Goal: Learn about a topic: Learn about a topic

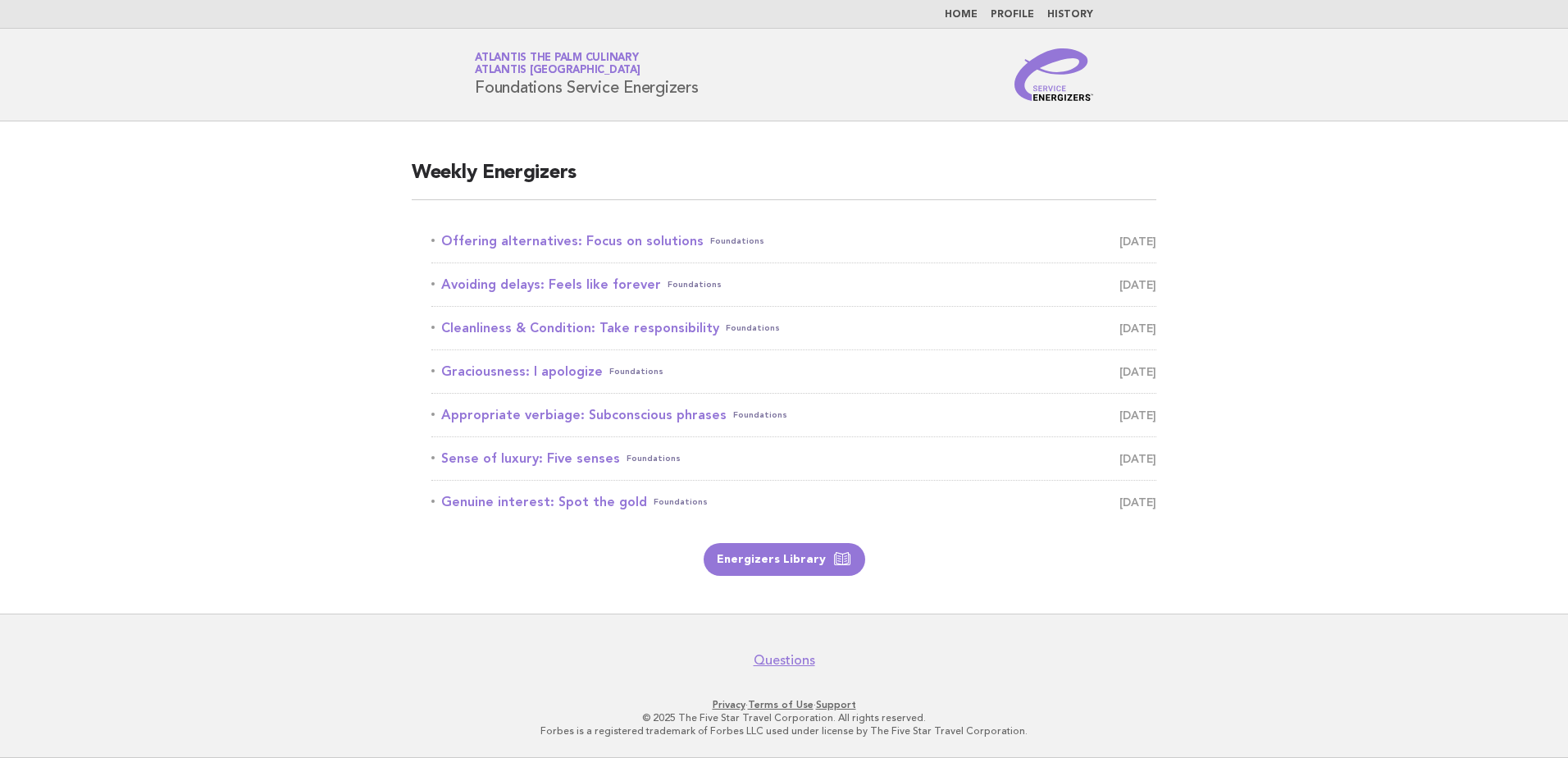
click at [497, 229] on li "Offering alternatives: Focus on solutions Foundations September 6" at bounding box center [794, 241] width 725 height 43
click at [495, 247] on link "Offering alternatives: Focus on solutions Foundations [DATE]" at bounding box center [794, 241] width 725 height 23
click at [710, 234] on span "Foundations" at bounding box center [737, 241] width 54 height 23
click at [639, 237] on link "Offering alternatives: Focus on solutions Foundations September 6" at bounding box center [794, 241] width 725 height 23
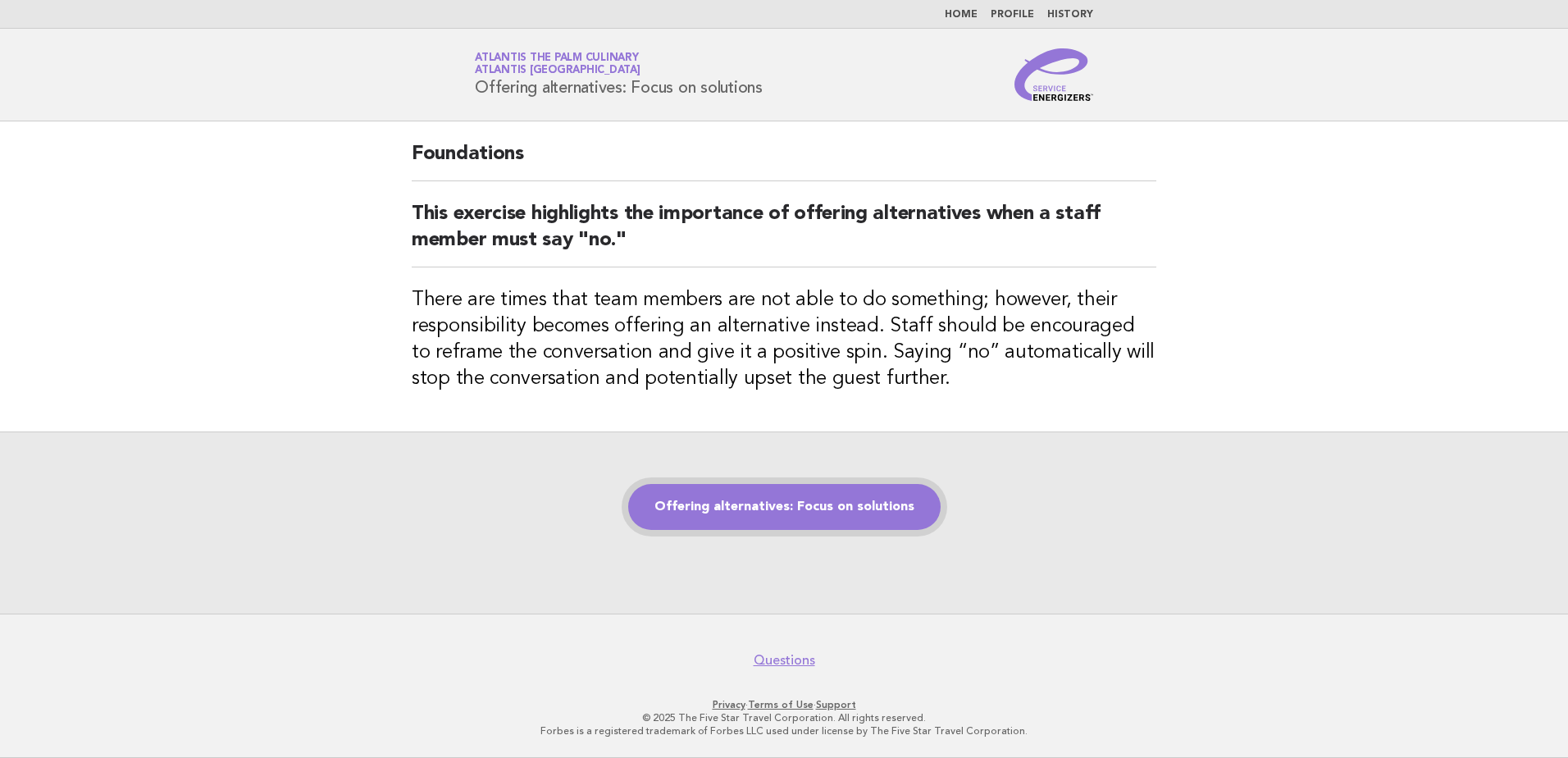
click at [828, 508] on link "Offering alternatives: Focus on solutions" at bounding box center [784, 507] width 312 height 46
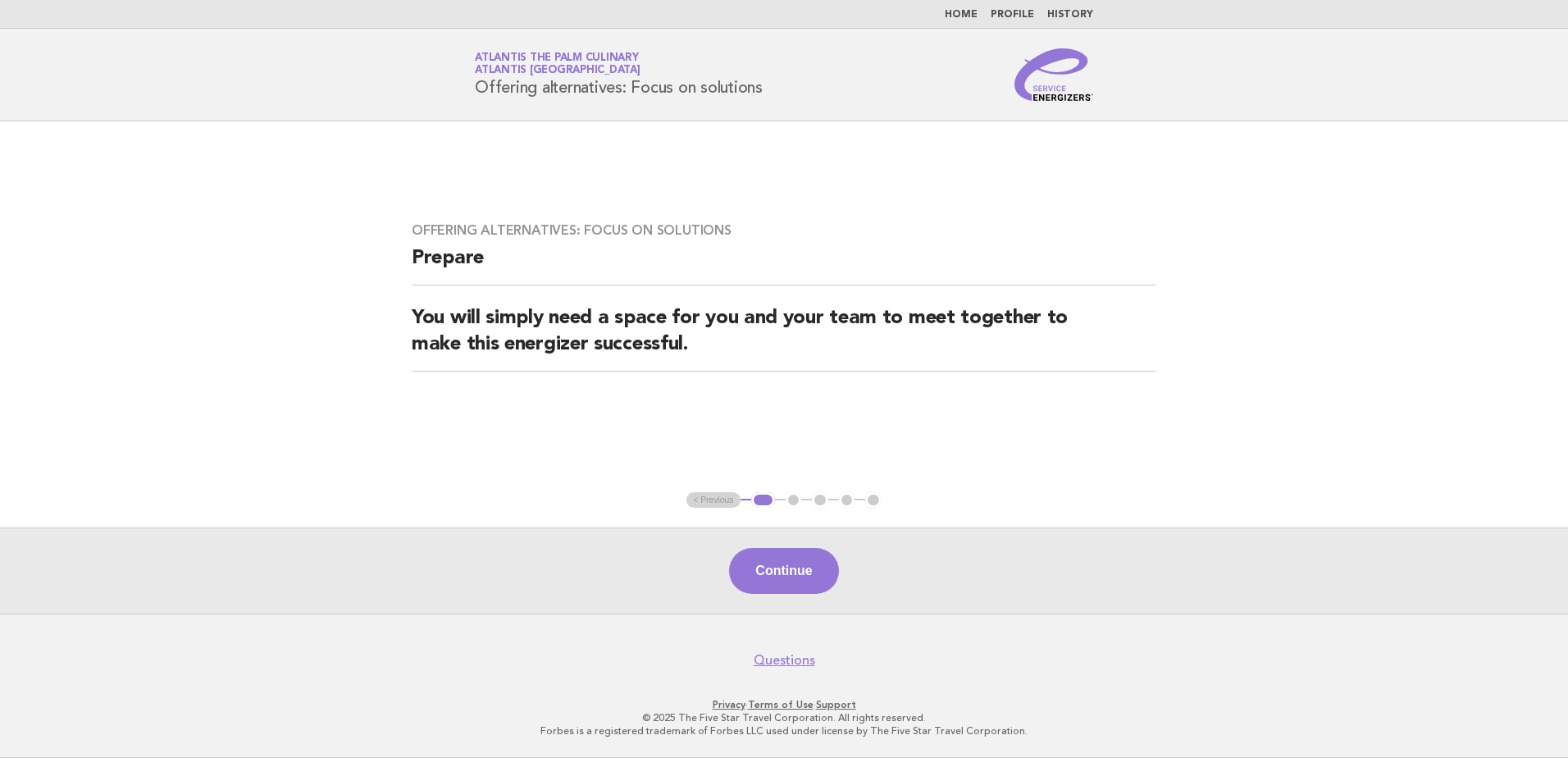
click at [785, 561] on button "Continue" at bounding box center [784, 571] width 109 height 46
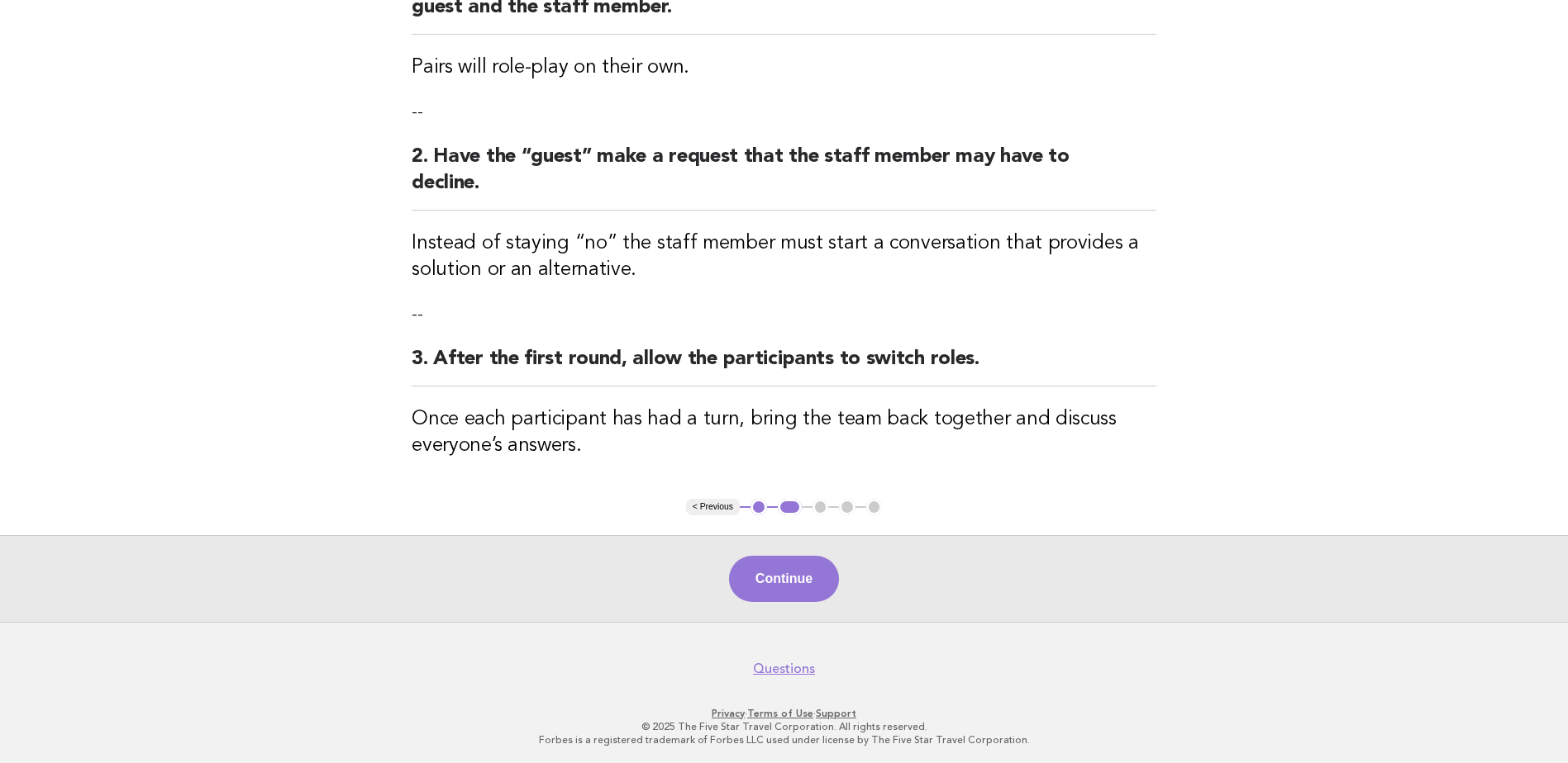
scroll to position [261, 0]
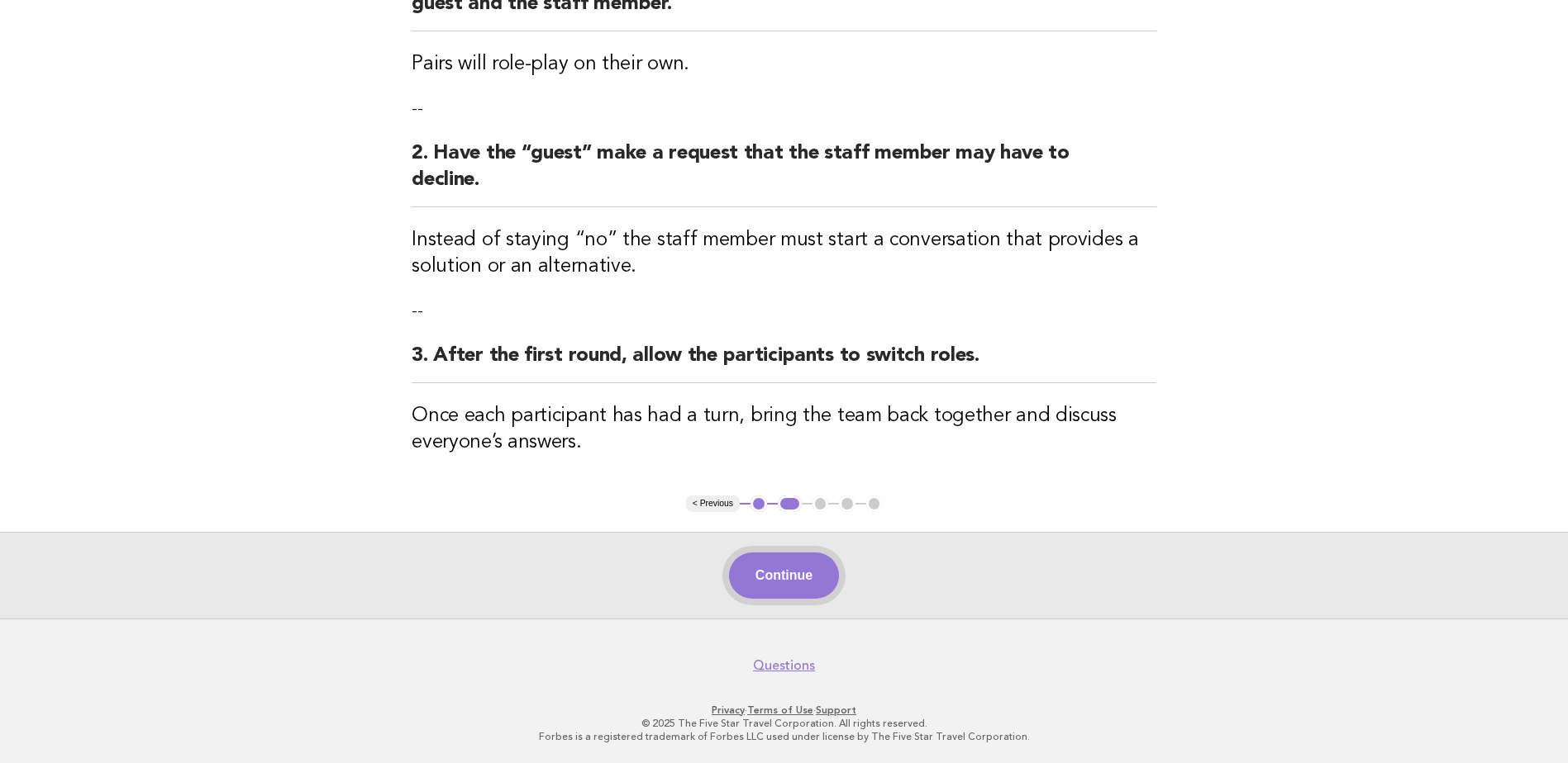
click at [760, 558] on button "Continue" at bounding box center [784, 576] width 109 height 46
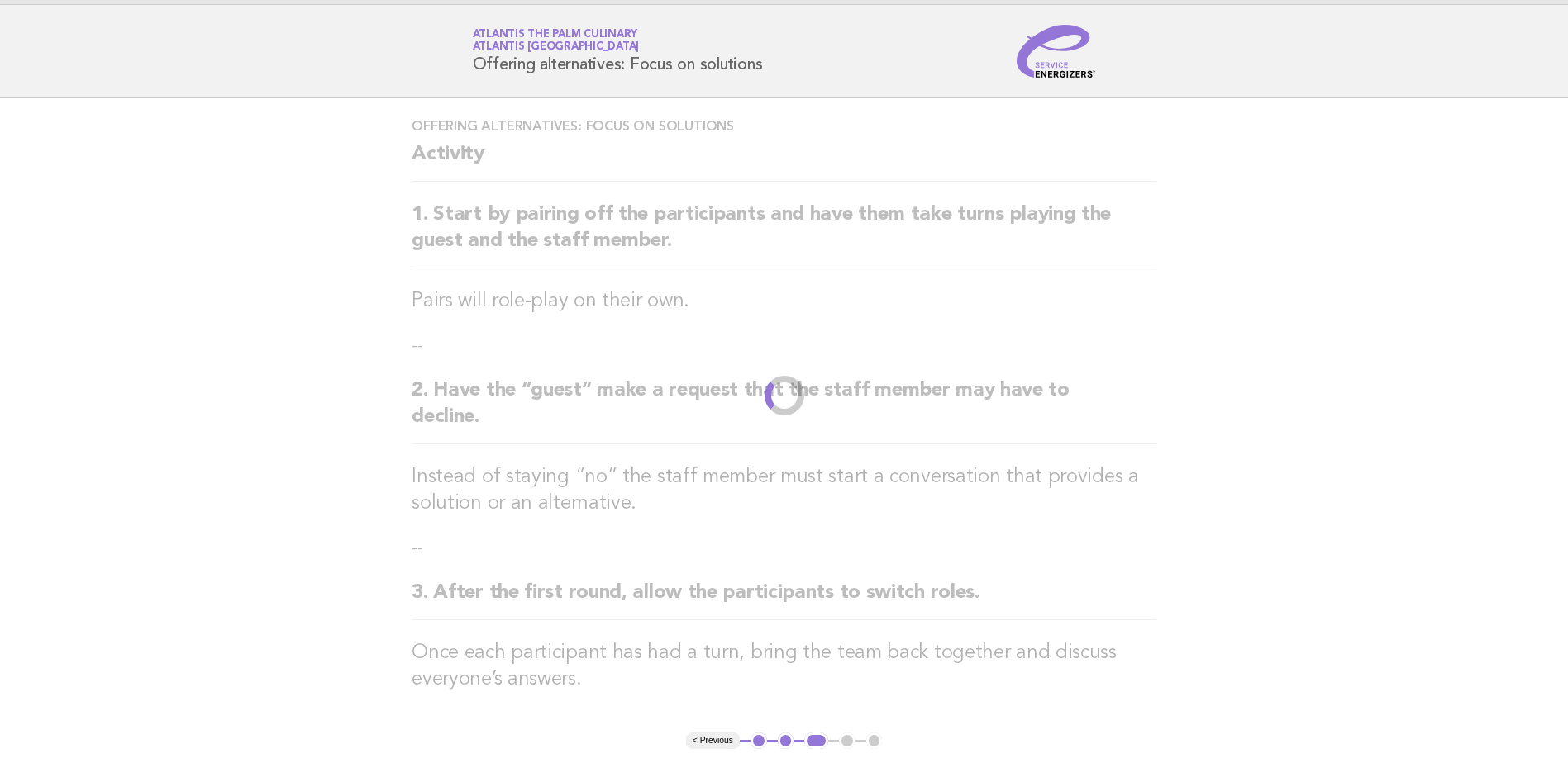
scroll to position [0, 0]
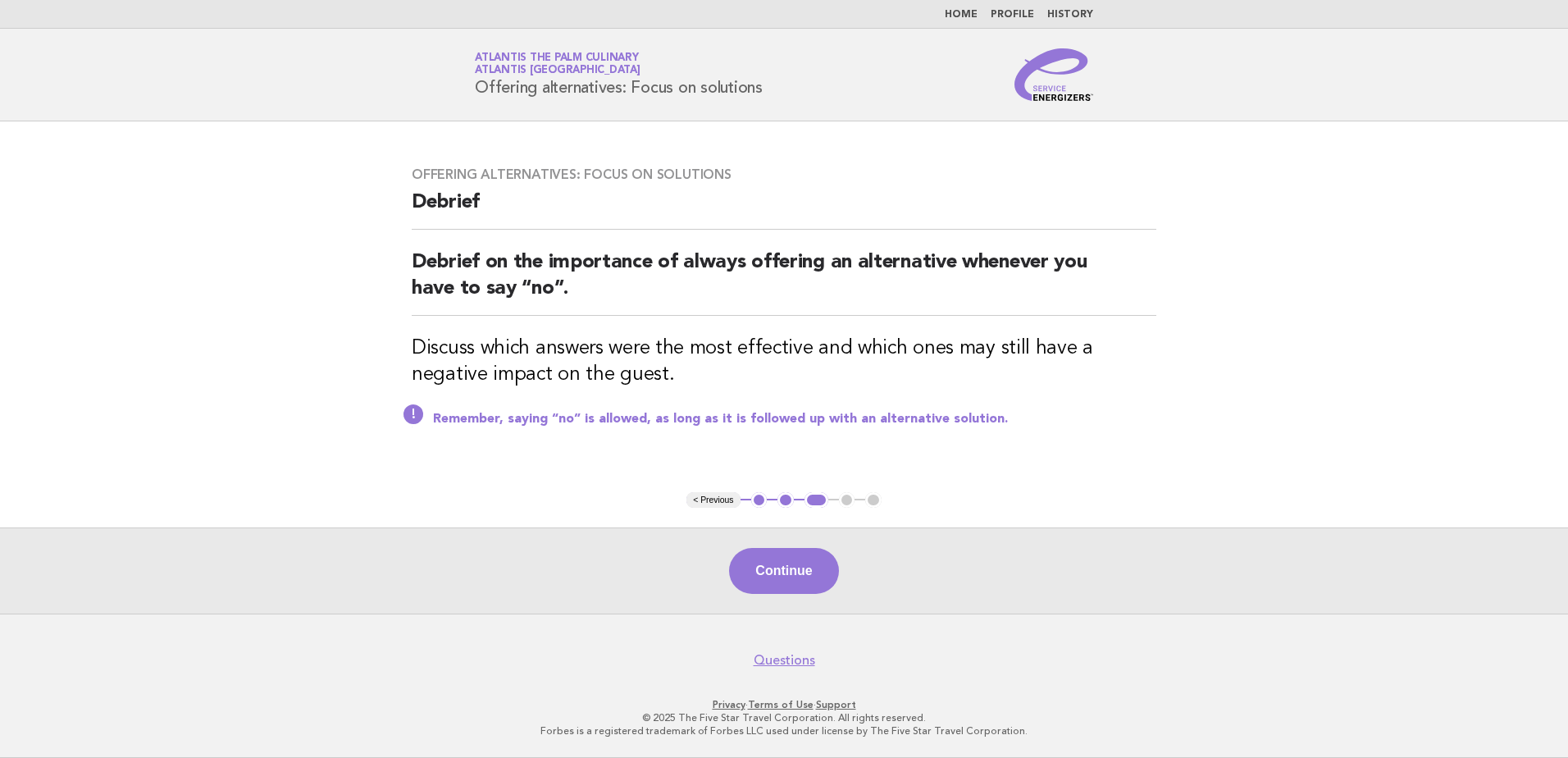
drag, startPoint x: 813, startPoint y: 568, endPoint x: 790, endPoint y: 573, distance: 23.5
click at [803, 570] on button "Continue" at bounding box center [784, 571] width 109 height 46
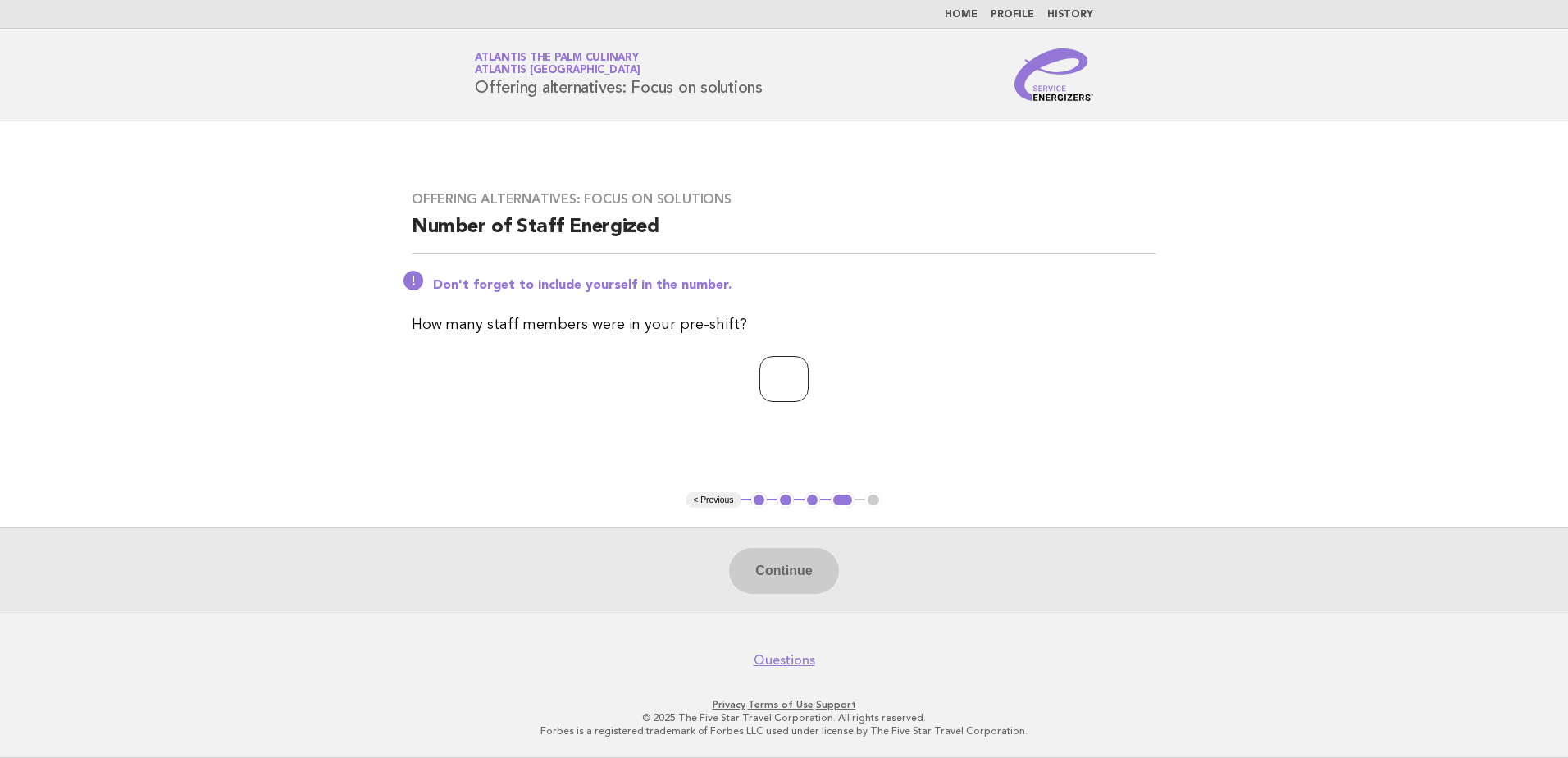
click at [809, 376] on input "*" at bounding box center [784, 379] width 49 height 46
type input "*"
click at [809, 376] on input "*" at bounding box center [784, 379] width 49 height 46
click at [749, 568] on button "Continue" at bounding box center [784, 571] width 109 height 46
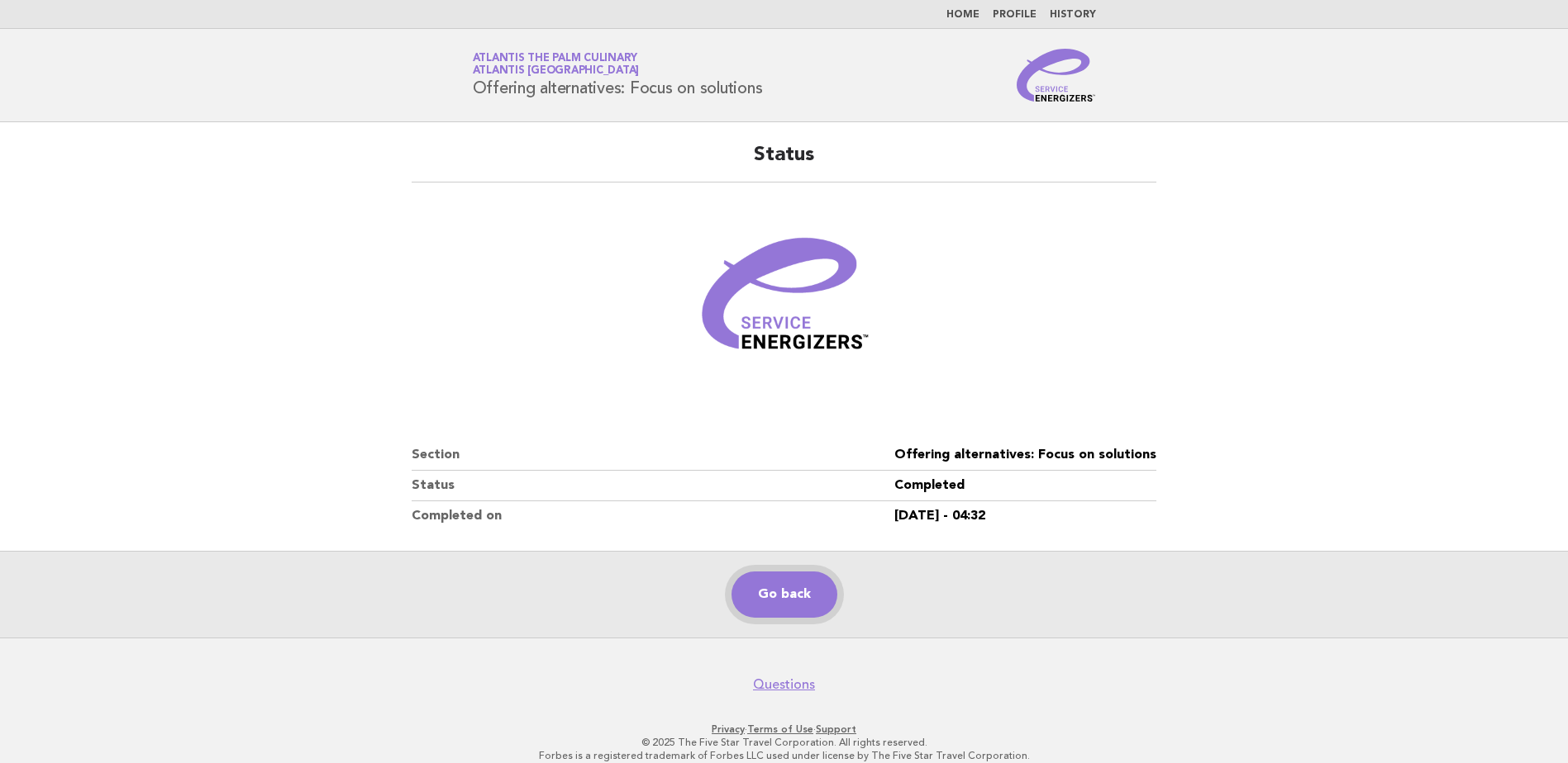
click at [756, 586] on link "Go back" at bounding box center [784, 595] width 106 height 46
